Goal: Check status

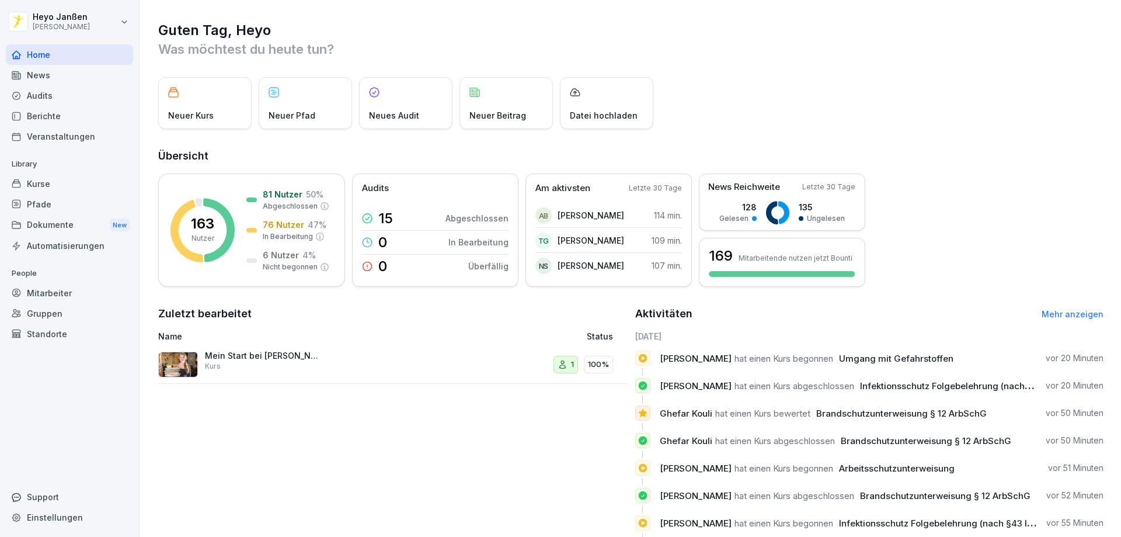
click at [78, 121] on div "Berichte" at bounding box center [69, 116] width 127 height 20
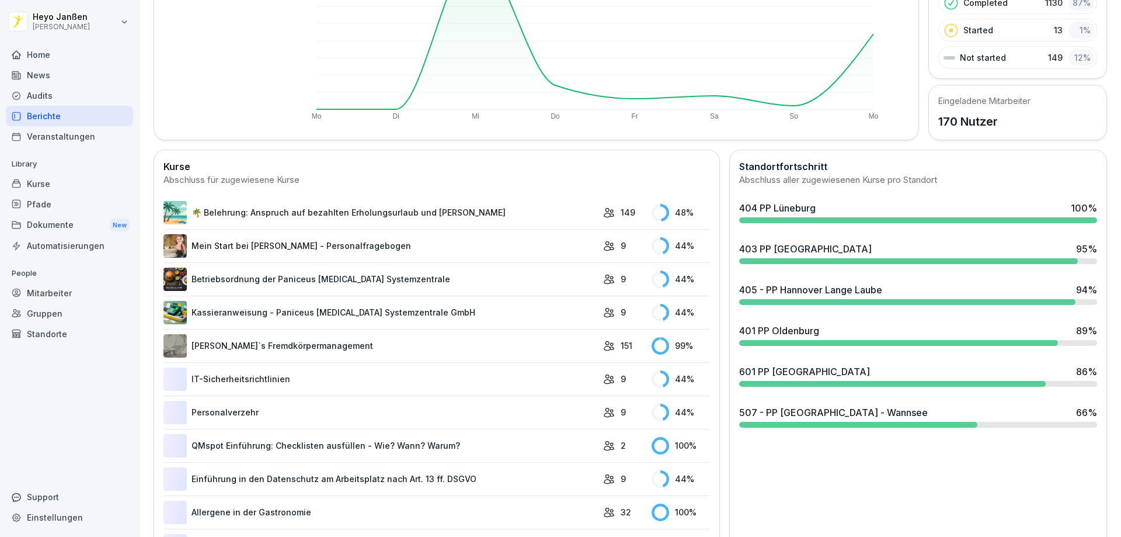
scroll to position [234, 0]
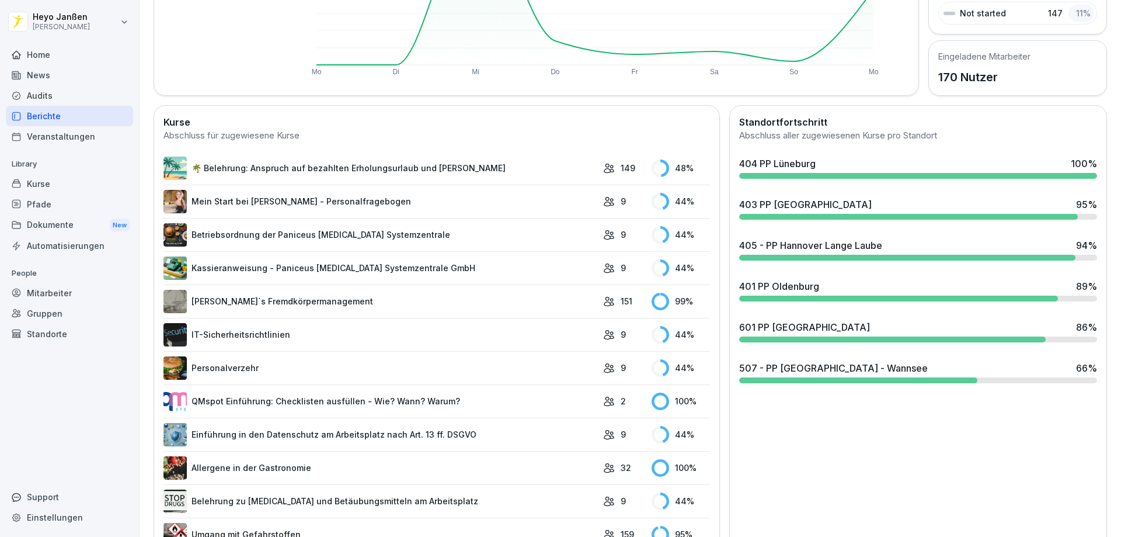
click at [67, 120] on div "Berichte" at bounding box center [69, 116] width 127 height 20
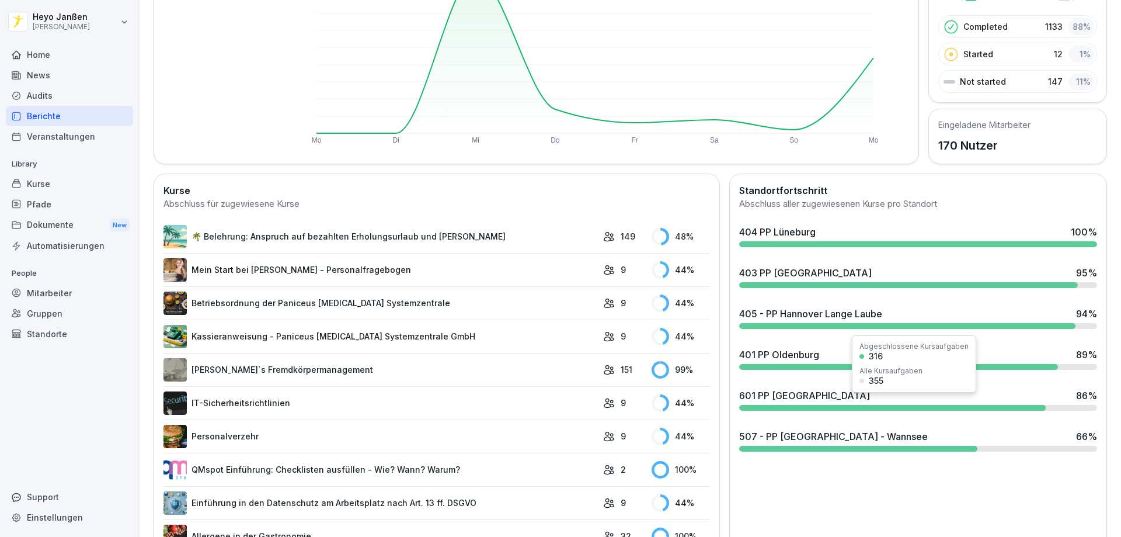
scroll to position [305, 0]
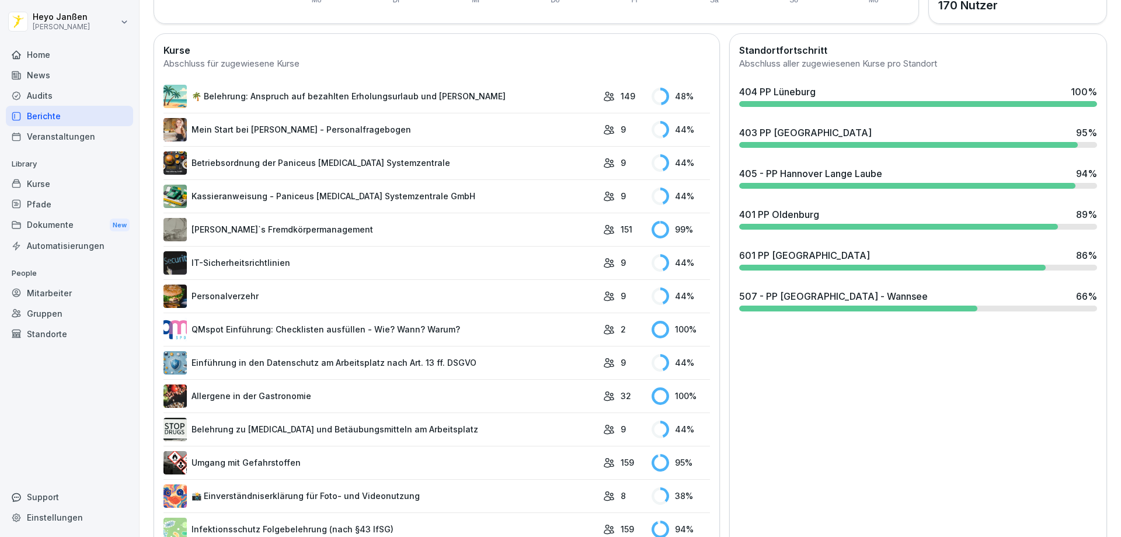
click at [821, 295] on div "507 - PP [GEOGRAPHIC_DATA] - Wannsee" at bounding box center [833, 296] width 189 height 14
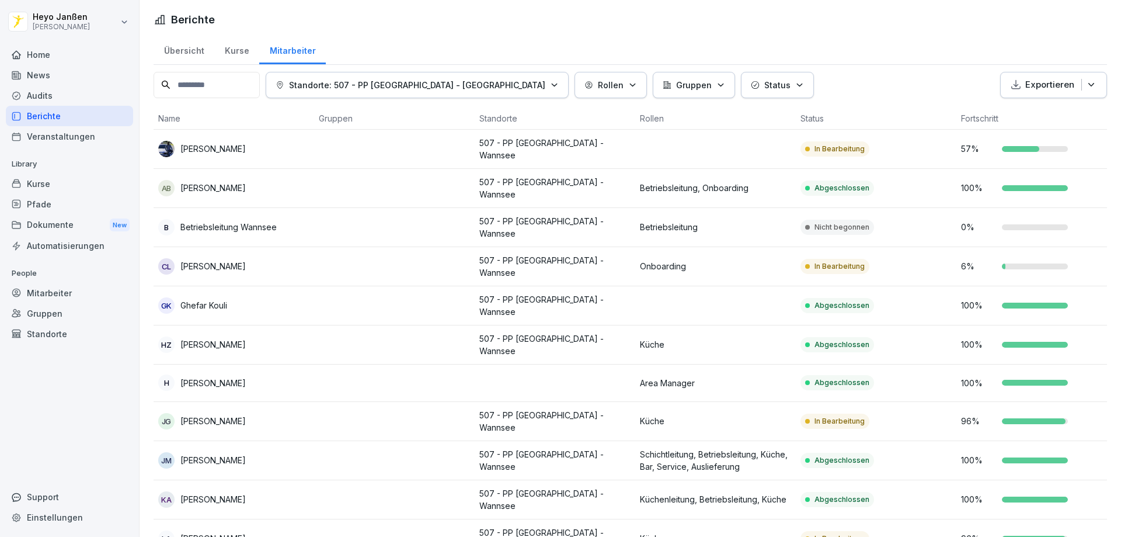
scroll to position [350, 0]
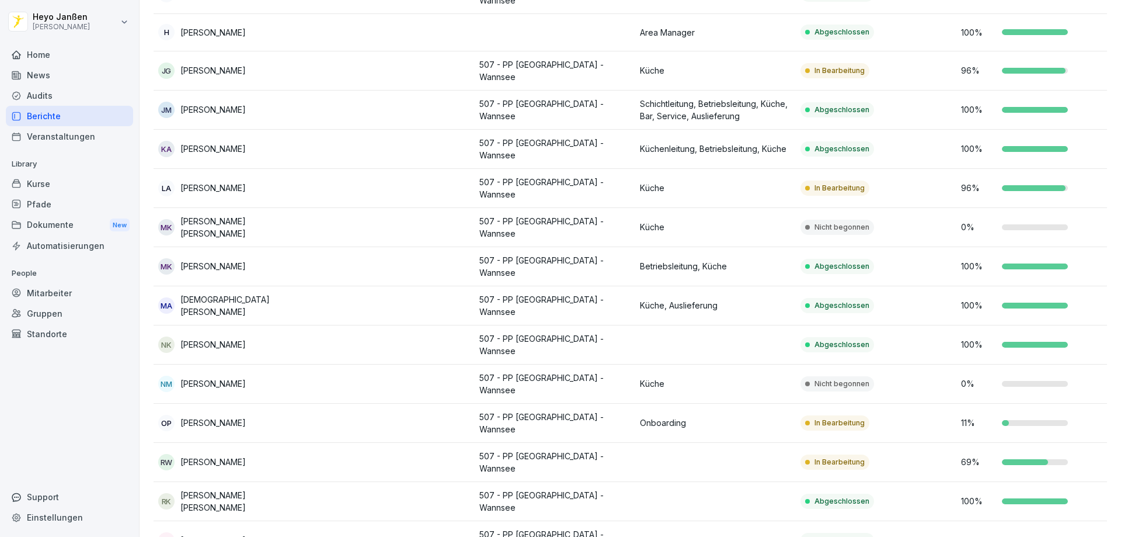
click at [665, 416] on p "Onboarding" at bounding box center [715, 422] width 151 height 12
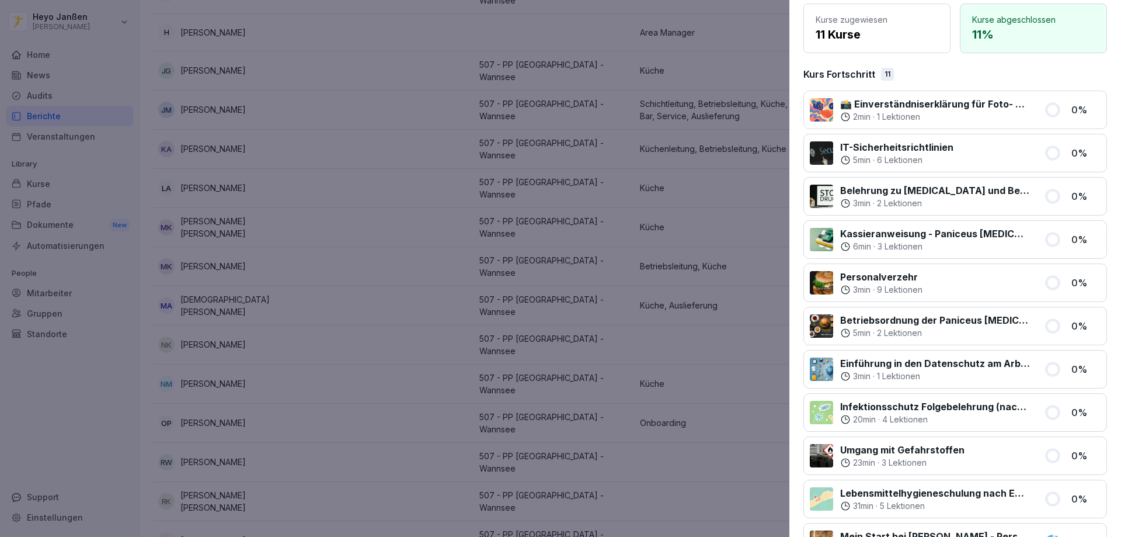
scroll to position [225, 0]
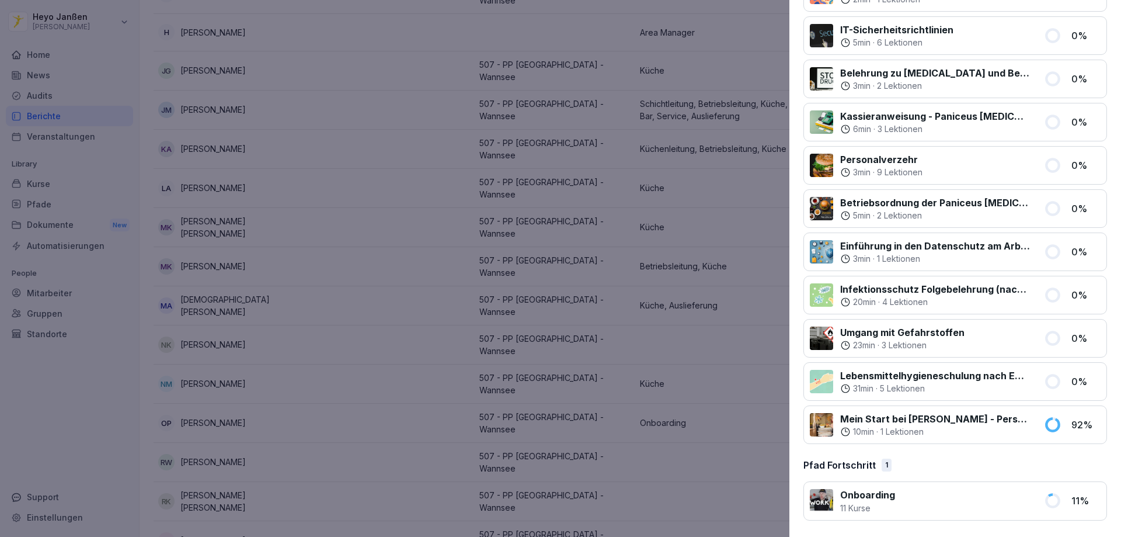
click at [981, 510] on div at bounding box center [969, 501] width 135 height 26
click at [836, 496] on div "Onboarding 11 Kurse" at bounding box center [923, 501] width 227 height 26
click at [847, 492] on p "Onboarding" at bounding box center [867, 495] width 55 height 14
click at [1071, 500] on p "11 %" at bounding box center [1085, 500] width 29 height 14
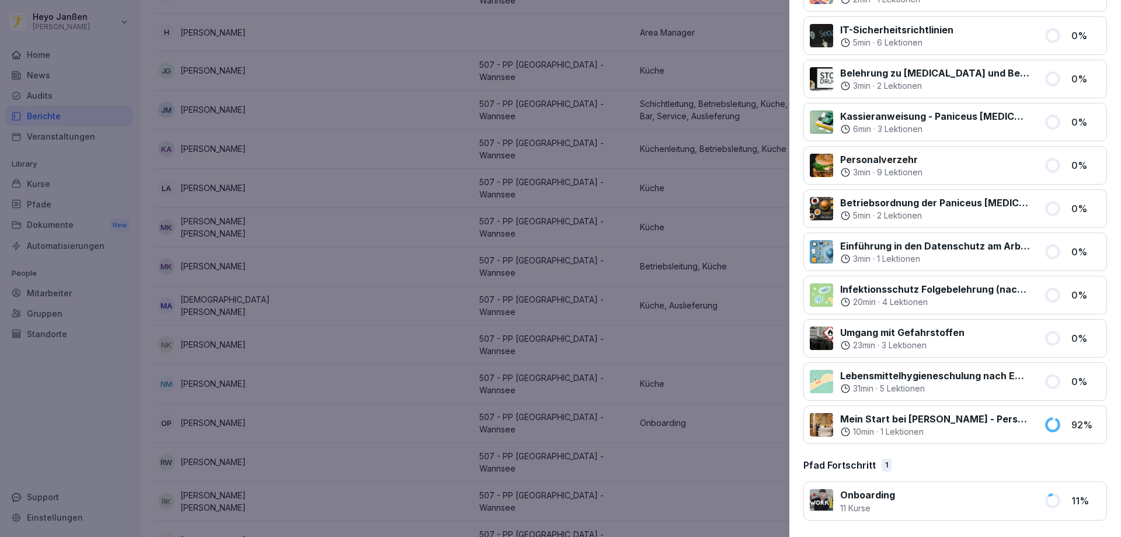
click at [932, 509] on div at bounding box center [969, 501] width 135 height 26
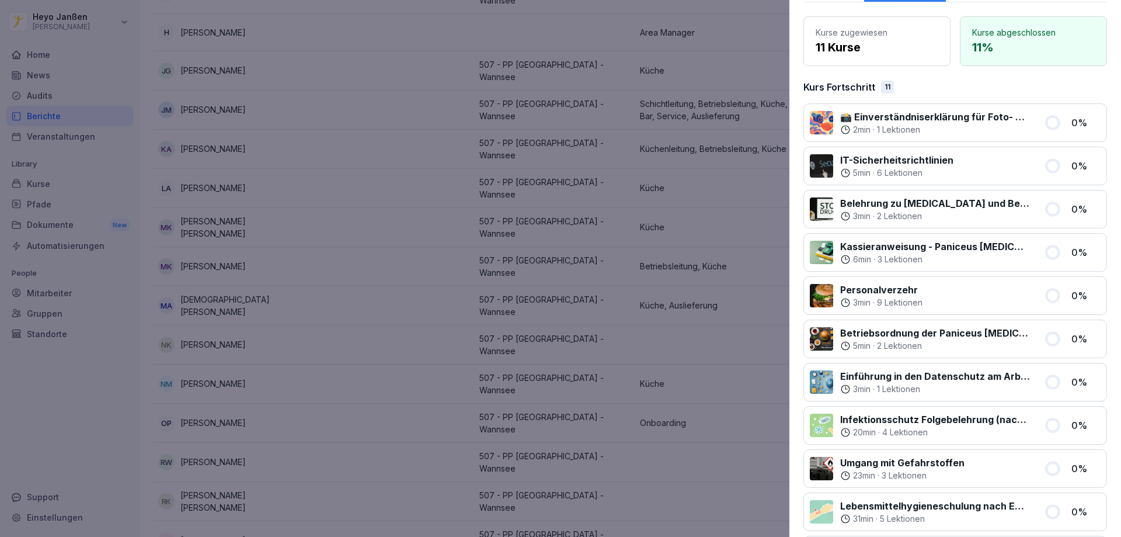
scroll to position [0, 0]
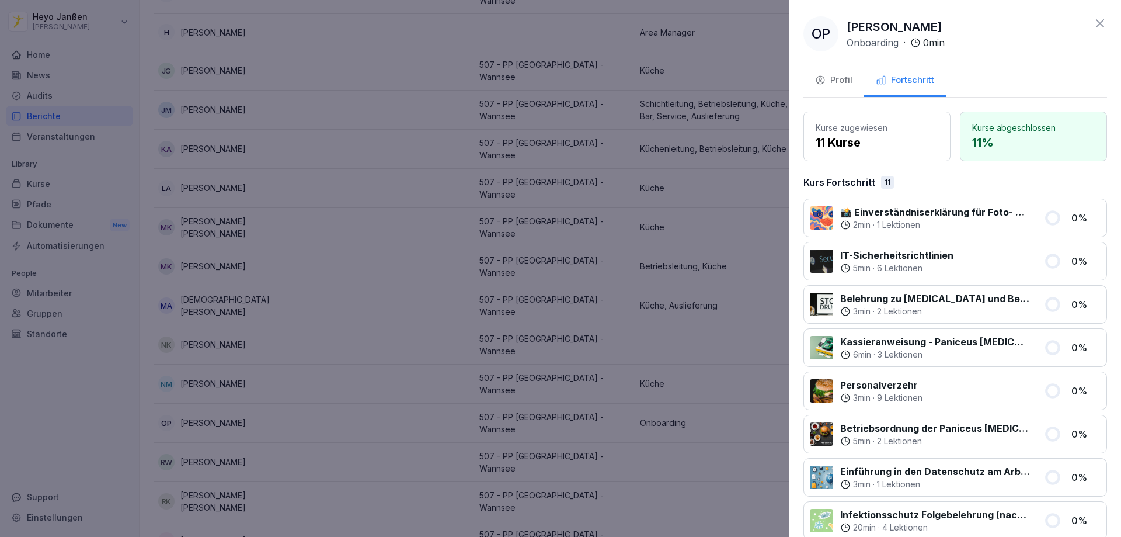
click at [1095, 26] on icon at bounding box center [1100, 23] width 14 height 14
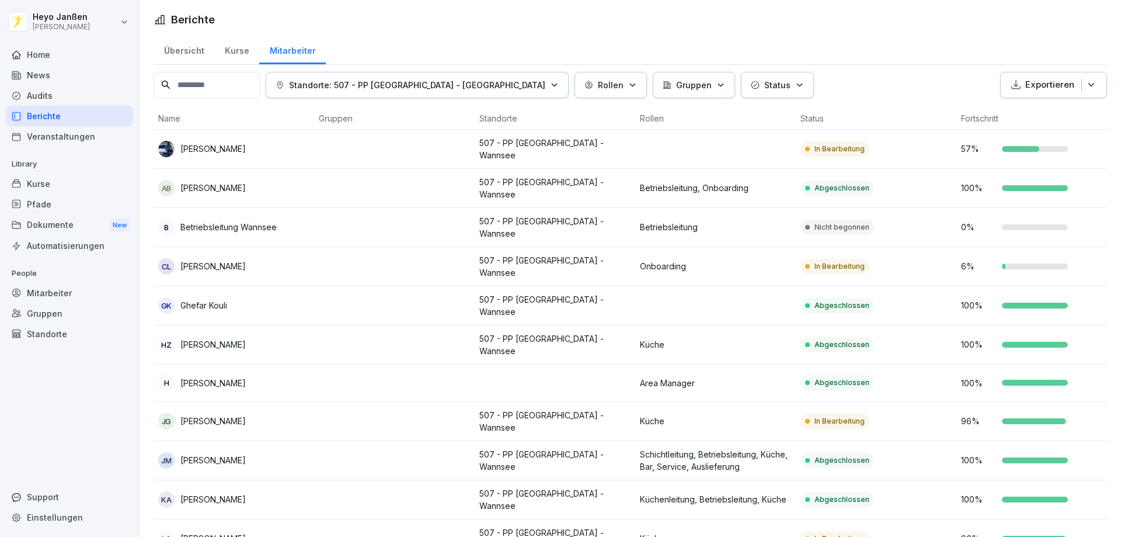
click at [232, 260] on p "[PERSON_NAME]" at bounding box center [212, 266] width 65 height 12
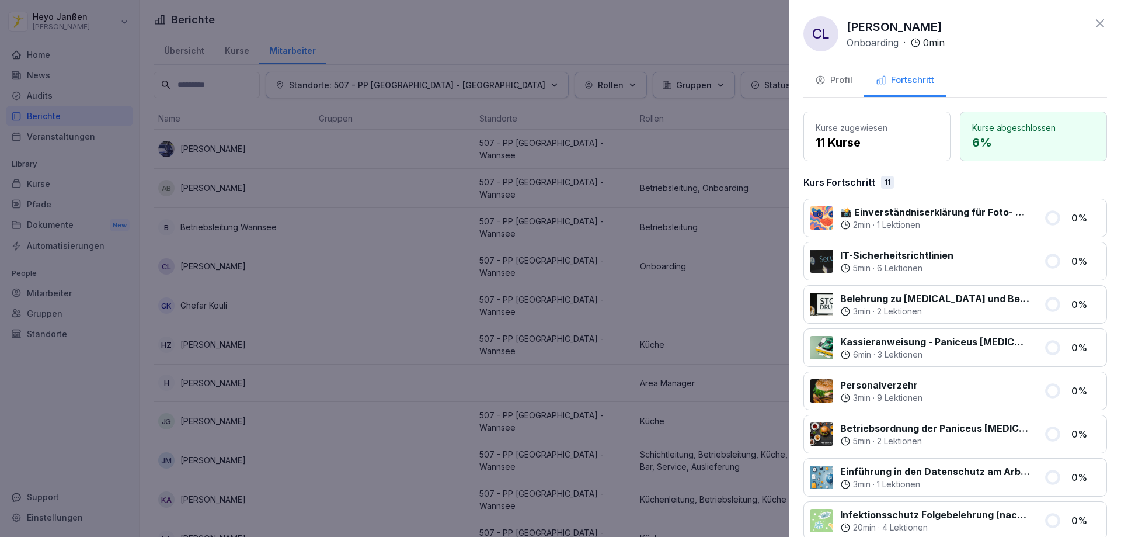
click at [1095, 22] on icon at bounding box center [1100, 23] width 14 height 14
